Goal: Complete application form

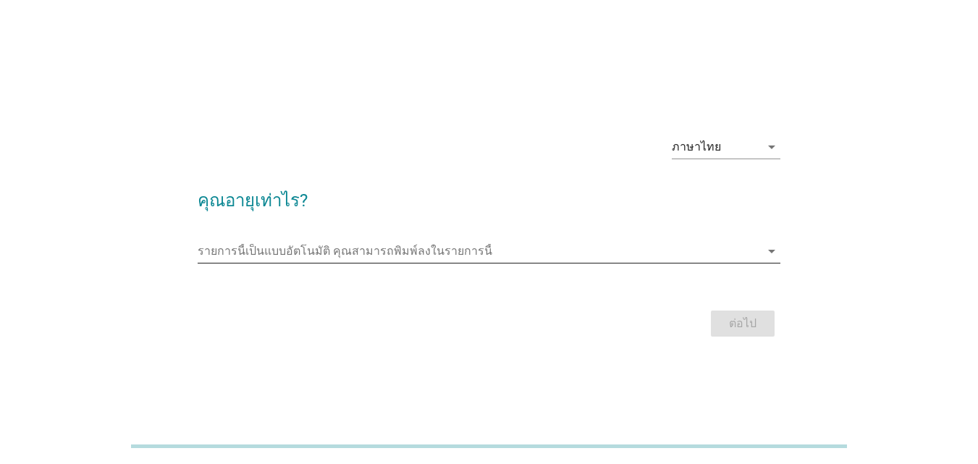
click at [309, 250] on input "รายการนี้เป็นแบบอัตโนมัติ คุณสามารถพิมพ์ลงในรายการนี้" at bounding box center [479, 251] width 562 height 23
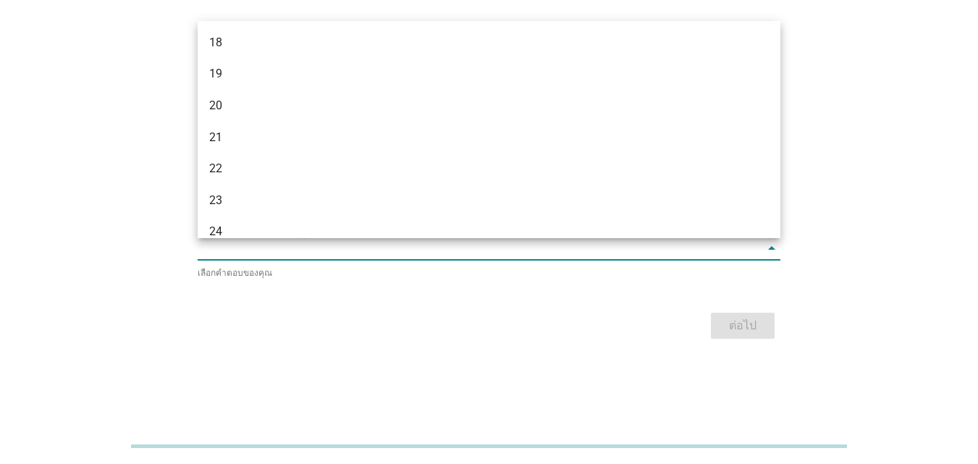
click at [6, 209] on div "ภาษาไทย arrow_drop_down คุณอายุเท่าไร? รายการนี้เป็นแบบอัตโนมัติ [PERSON_NAME]พ…" at bounding box center [489, 232] width 978 height 464
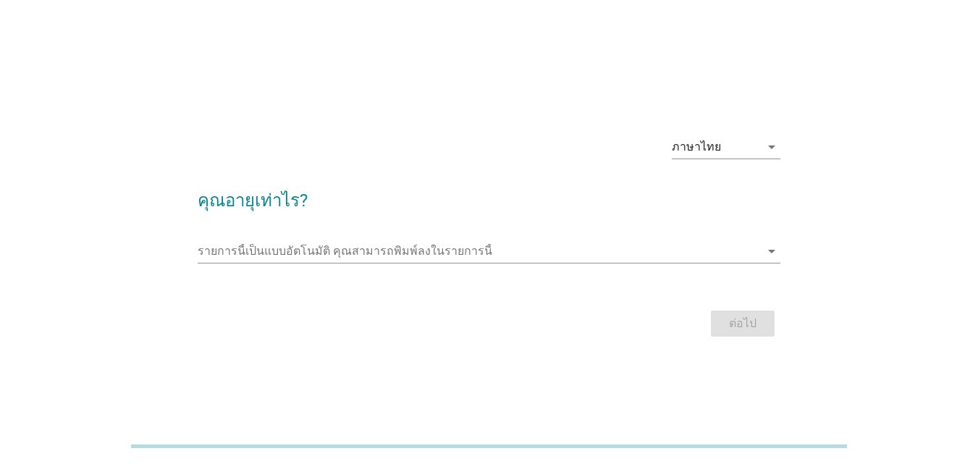
click at [262, 265] on div "รายการนี้เป็นแบบอัตโนมัติ [PERSON_NAME]พิมพ์ลงในรายการนี้ arrow_drop_down" at bounding box center [489, 259] width 583 height 38
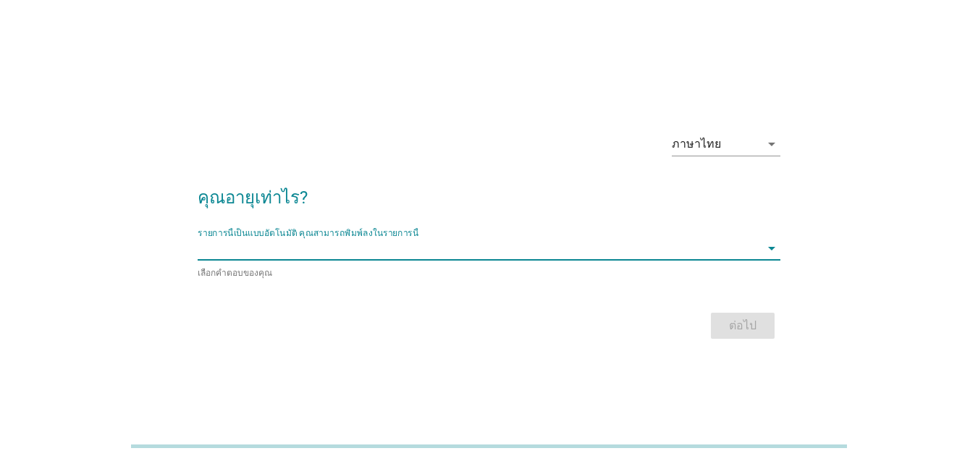
click at [266, 254] on input "รายการนี้เป็นแบบอัตโนมัติ คุณสามารถพิมพ์ลงในรายการนี้" at bounding box center [479, 248] width 562 height 23
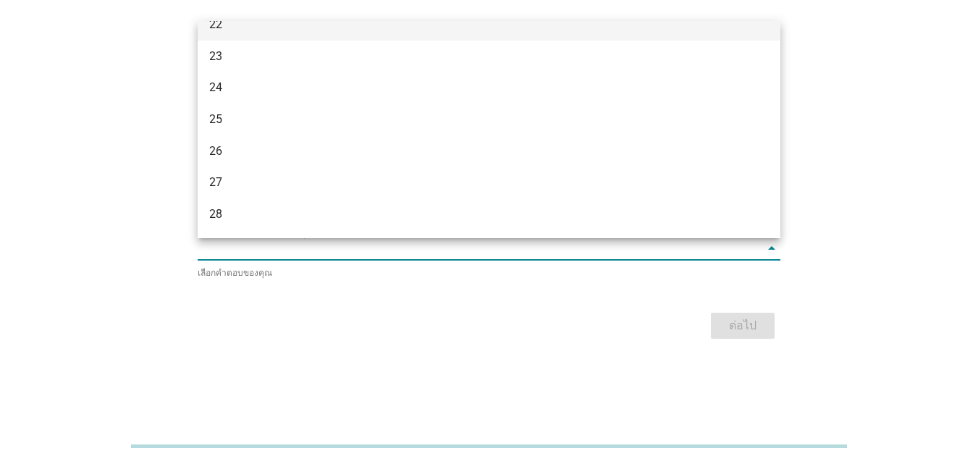
scroll to position [145, 0]
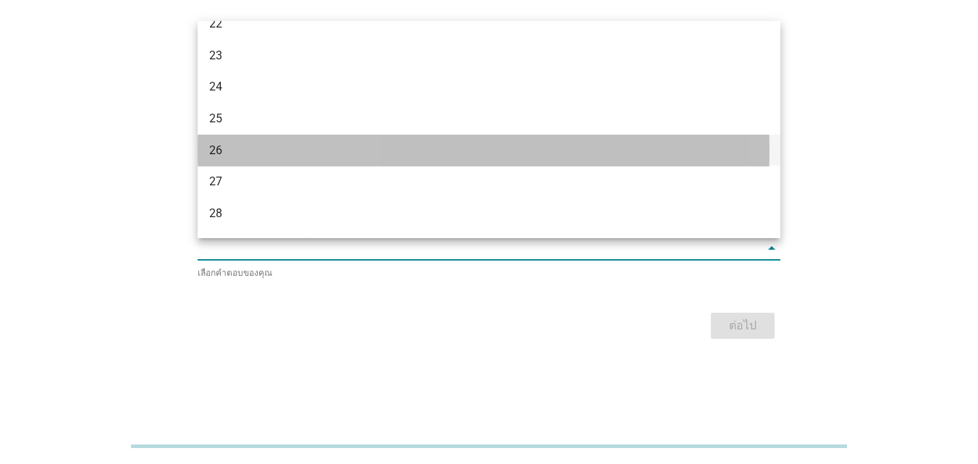
drag, startPoint x: 272, startPoint y: 141, endPoint x: 774, endPoint y: 275, distance: 519.7
click at [272, 142] on div "26" at bounding box center [465, 150] width 513 height 17
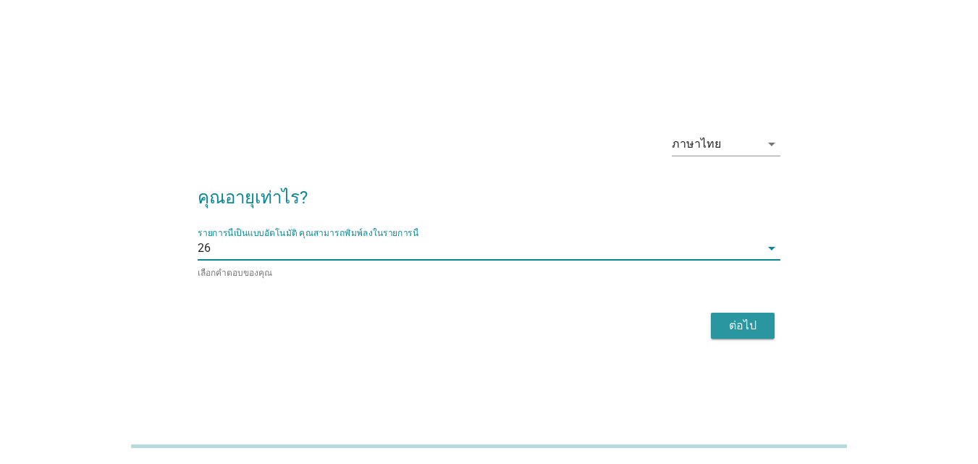
click at [756, 313] on button "ต่อไป" at bounding box center [743, 326] width 64 height 26
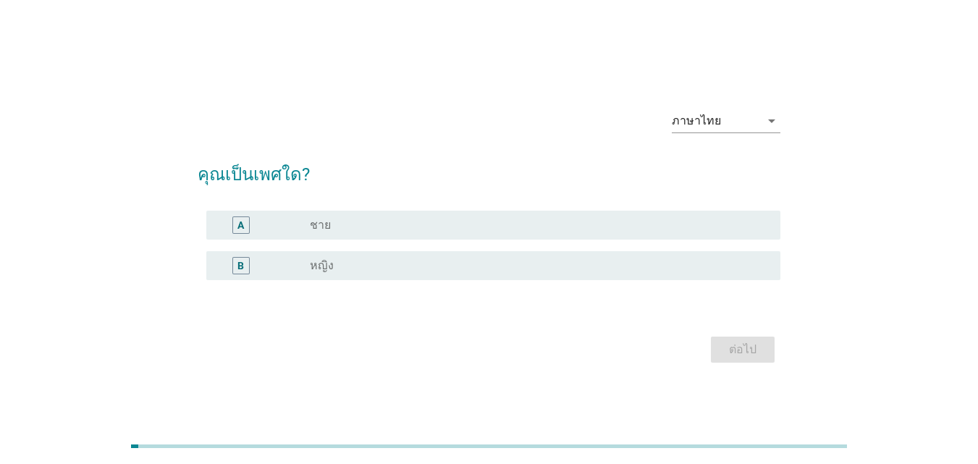
click at [283, 254] on div "B radio_button_unchecked หญิง" at bounding box center [493, 265] width 574 height 29
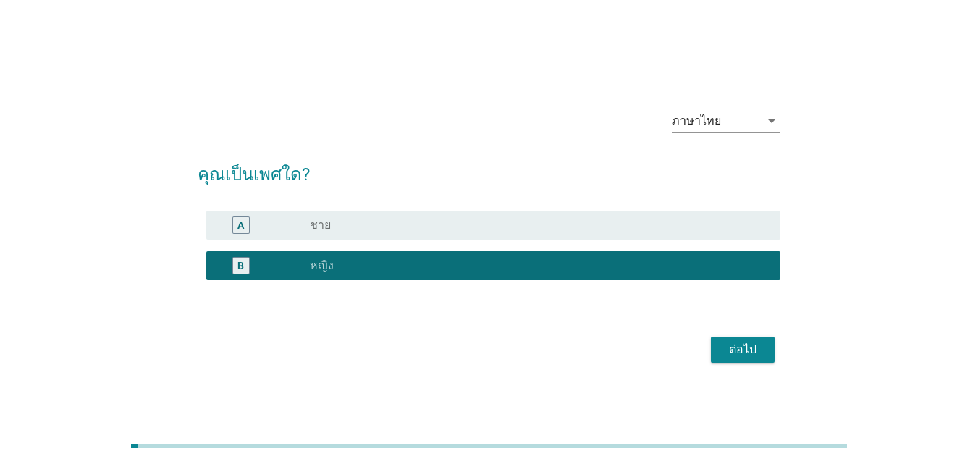
click at [753, 347] on div "ต่อไป" at bounding box center [742, 349] width 41 height 17
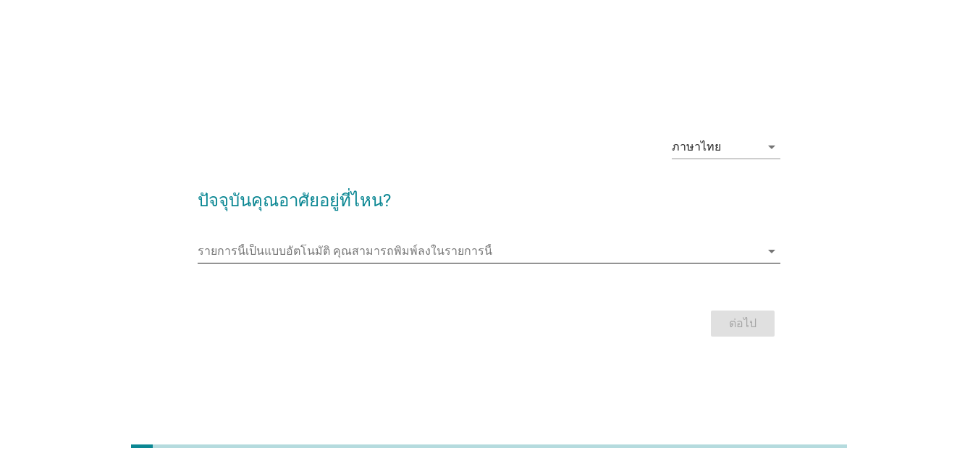
click at [373, 263] on div "รายการนี้เป็นแบบอัตโนมัติ [PERSON_NAME]พิมพ์ลงในรายการนี้ arrow_drop_down" at bounding box center [489, 251] width 583 height 23
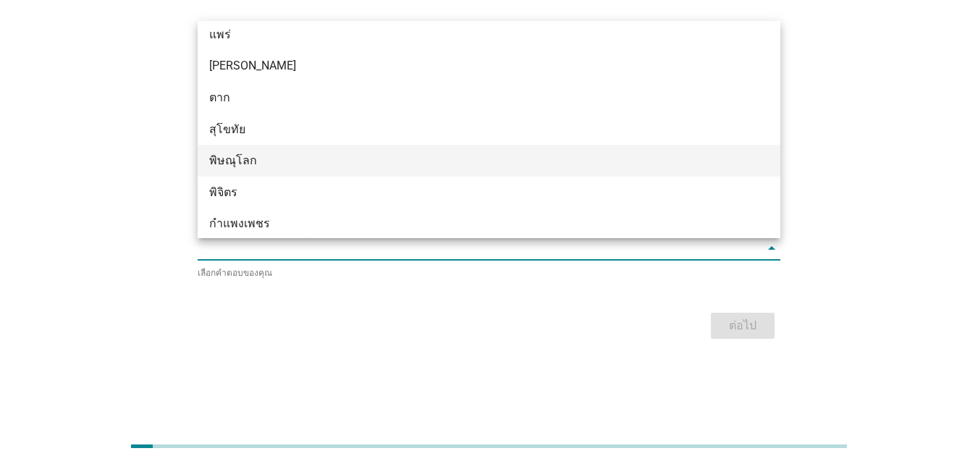
scroll to position [1004, 0]
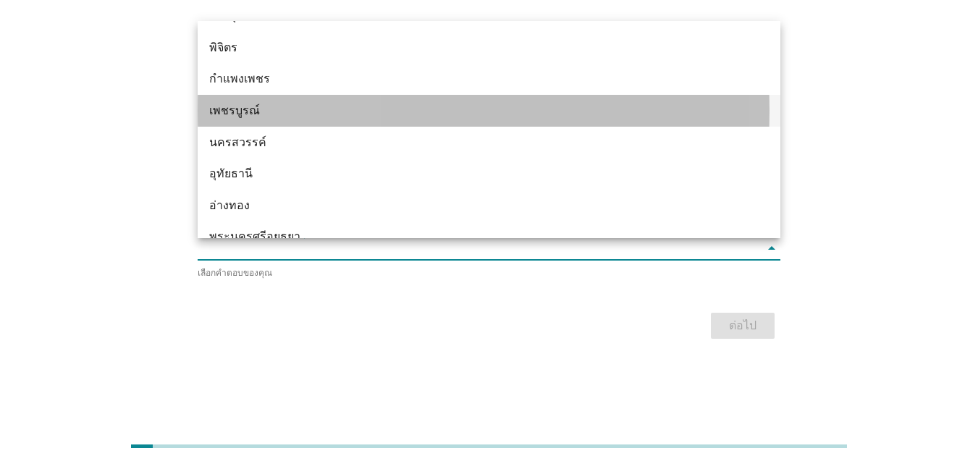
click at [300, 112] on div "เพชรบูรณ์" at bounding box center [465, 110] width 513 height 17
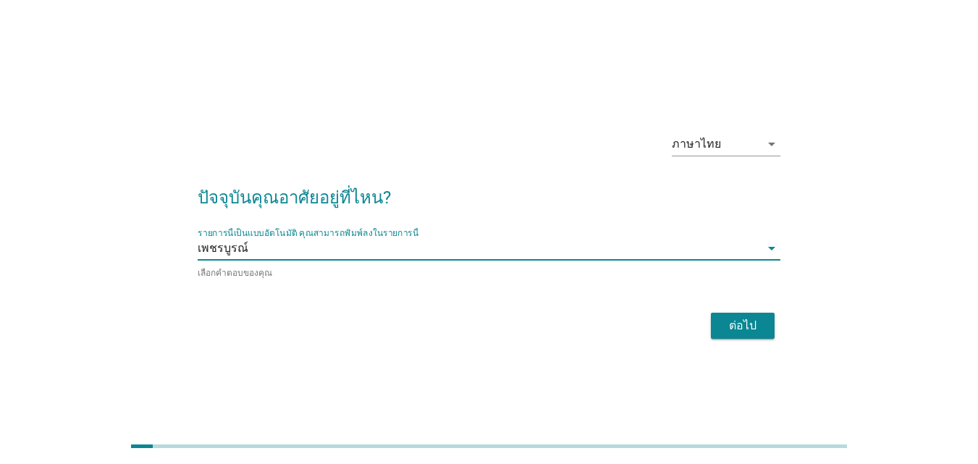
click at [745, 318] on div "ต่อไป" at bounding box center [742, 325] width 41 height 17
